Goal: Obtain resource: Obtain resource

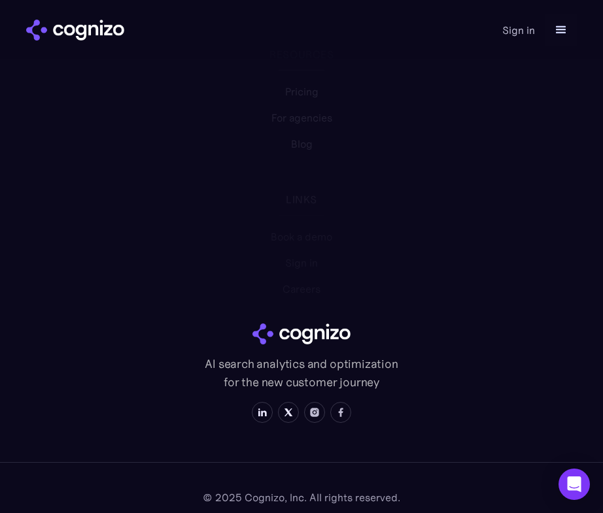
scroll to position [6701, 0]
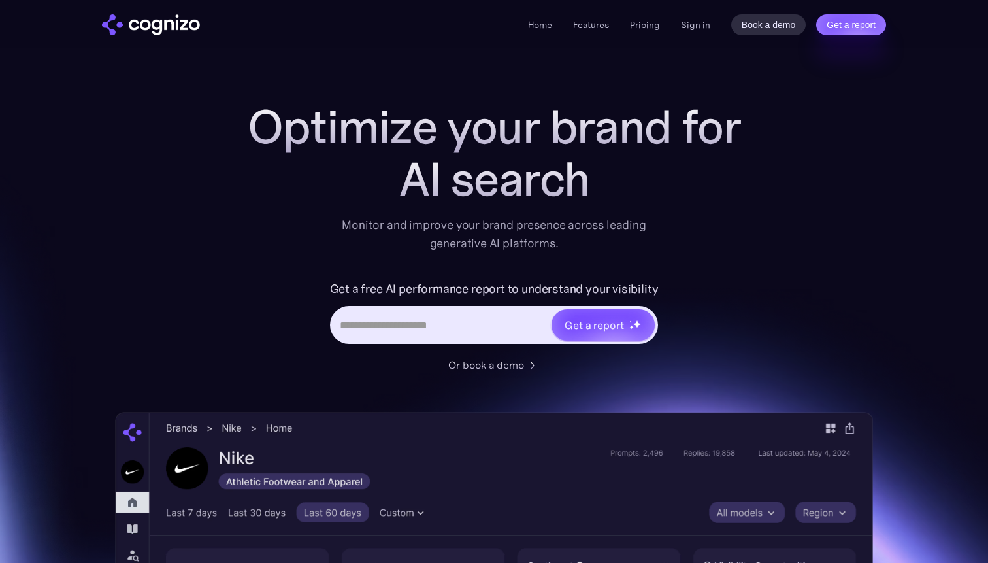
click at [397, 134] on h1 "Optimize your brand for" at bounding box center [494, 127] width 523 height 52
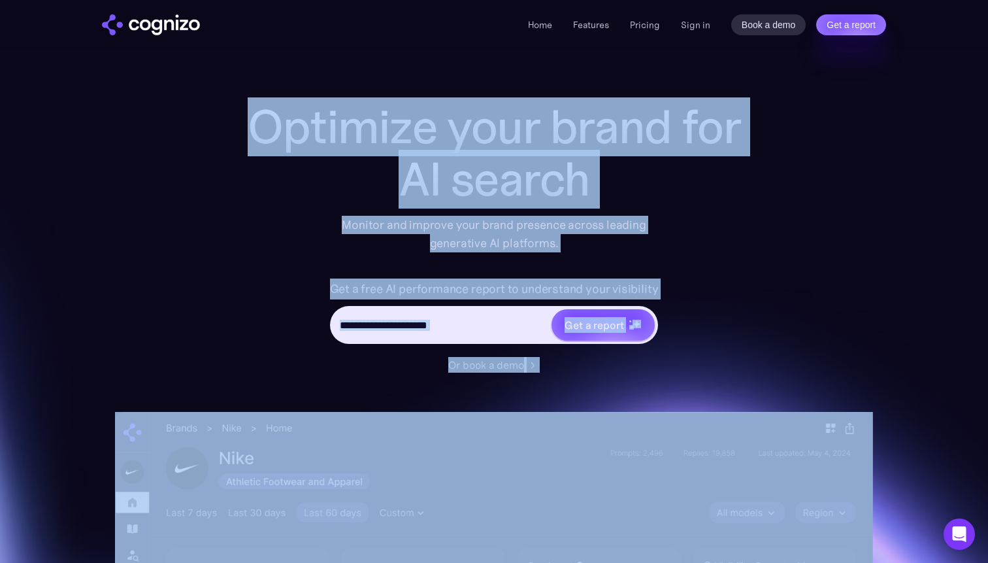
drag, startPoint x: 397, startPoint y: 134, endPoint x: 647, endPoint y: 399, distance: 364.8
click at [647, 399] on div "Optimize your brand for AI search Monitor and improve your brand presence acros…" at bounding box center [494, 530] width 758 height 859
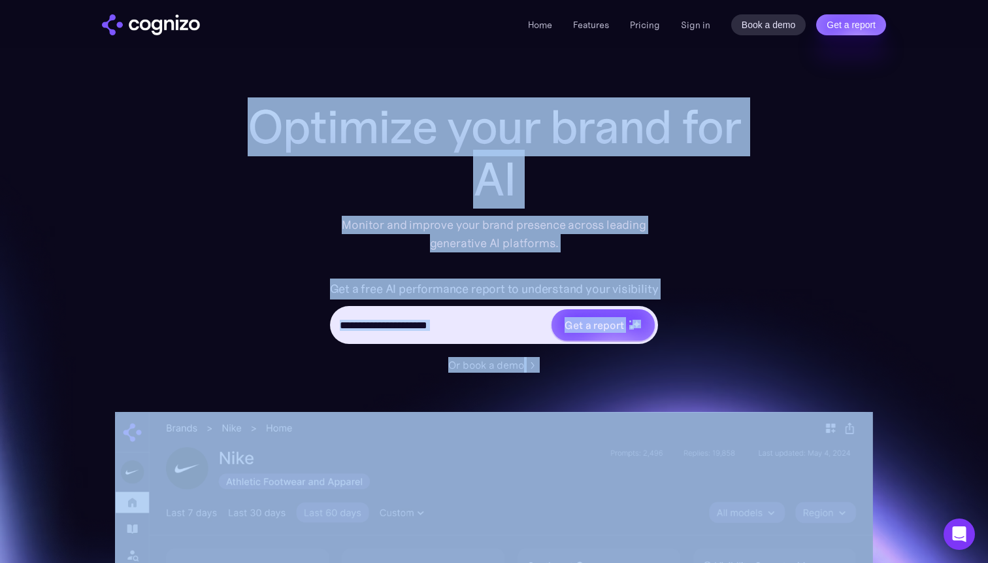
click at [659, 365] on div "Or book a demo" at bounding box center [494, 365] width 523 height 16
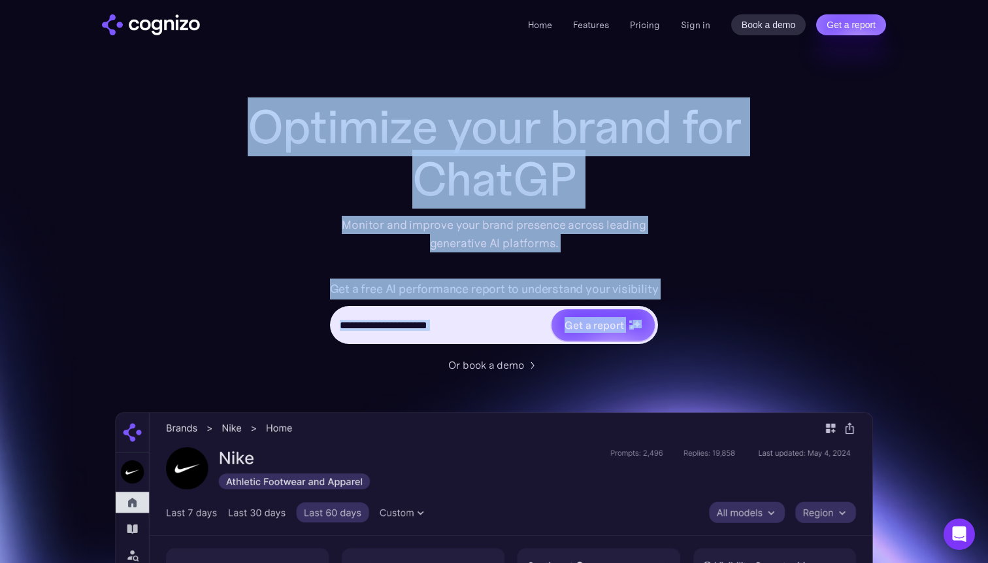
drag, startPoint x: 659, startPoint y: 365, endPoint x: 271, endPoint y: 82, distance: 479.5
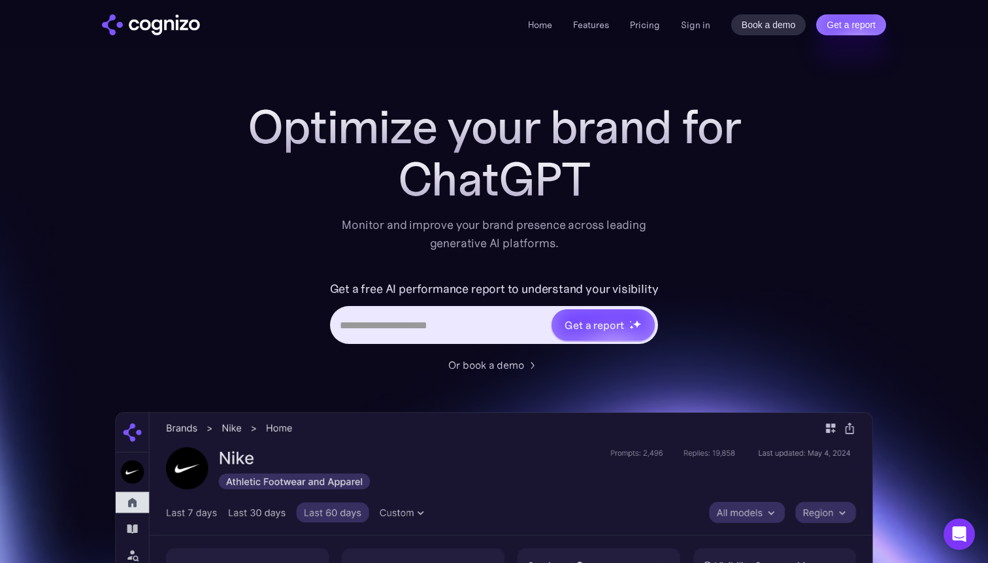
drag, startPoint x: 271, startPoint y: 82, endPoint x: 673, endPoint y: 423, distance: 527.2
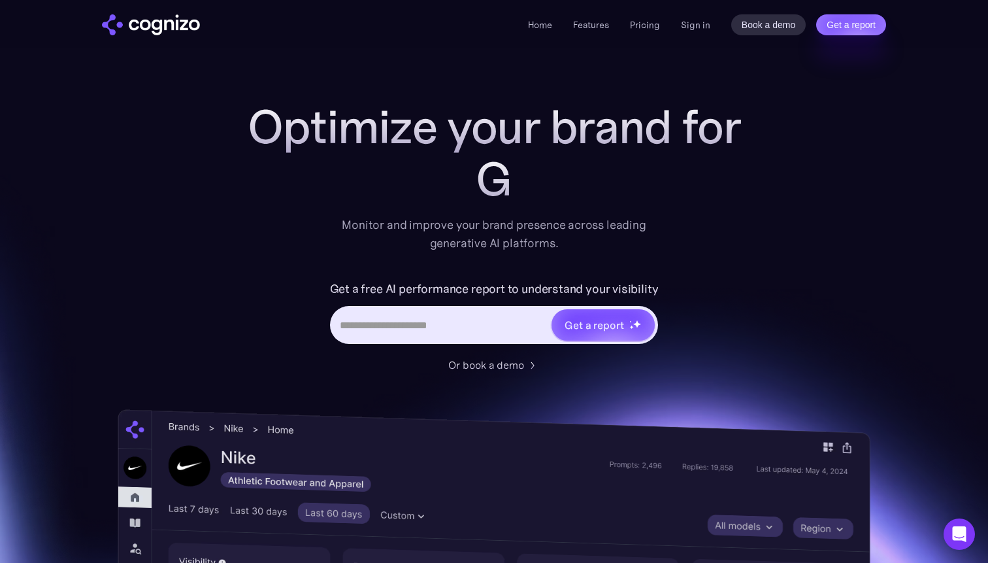
click at [680, 380] on div "Optimize your brand for G Monitor and improve your brand presence across leadin…" at bounding box center [494, 530] width 758 height 859
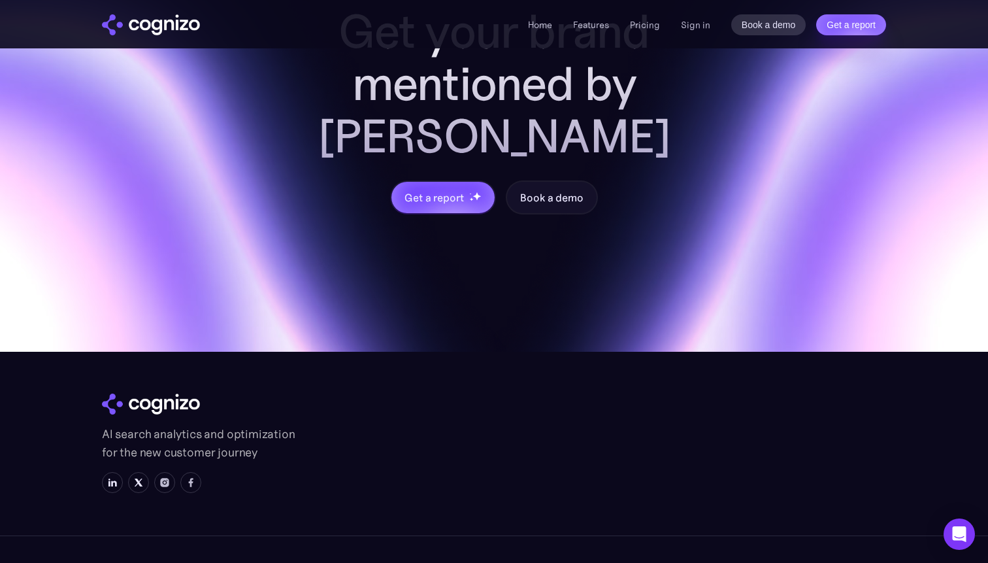
scroll to position [5195, 0]
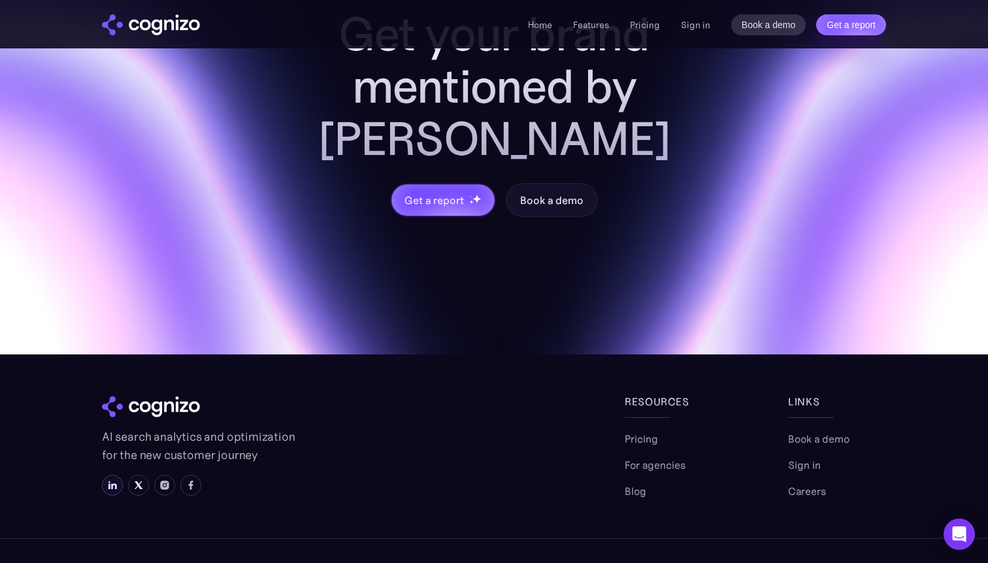
click at [108, 480] on img at bounding box center [112, 485] width 10 height 10
